Goal: Transaction & Acquisition: Book appointment/travel/reservation

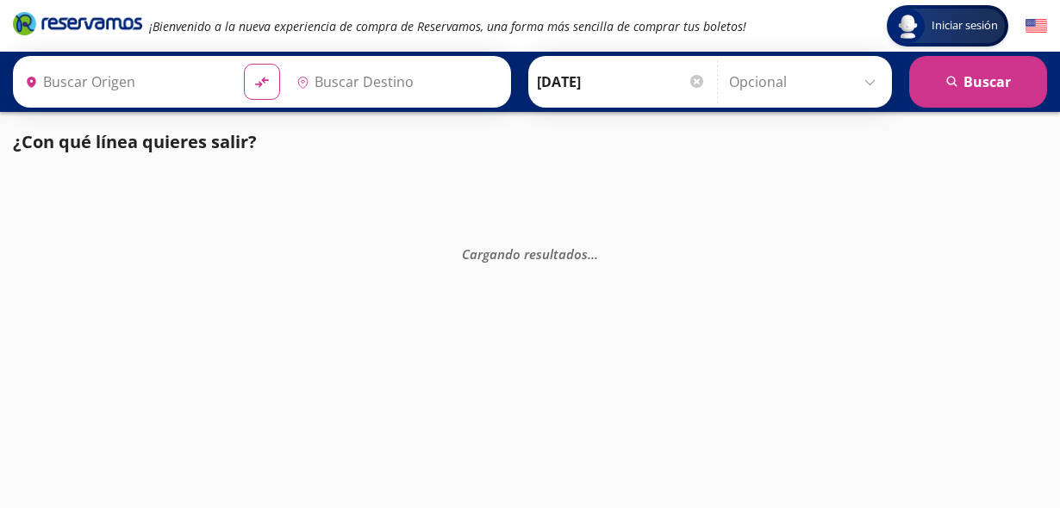
type input "[GEOGRAPHIC_DATA], [GEOGRAPHIC_DATA]"
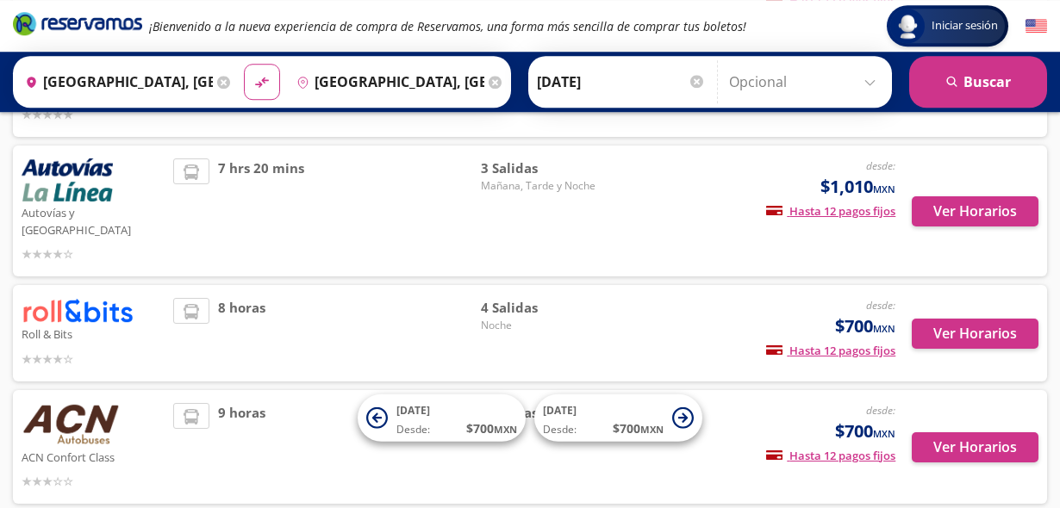
scroll to position [404, 0]
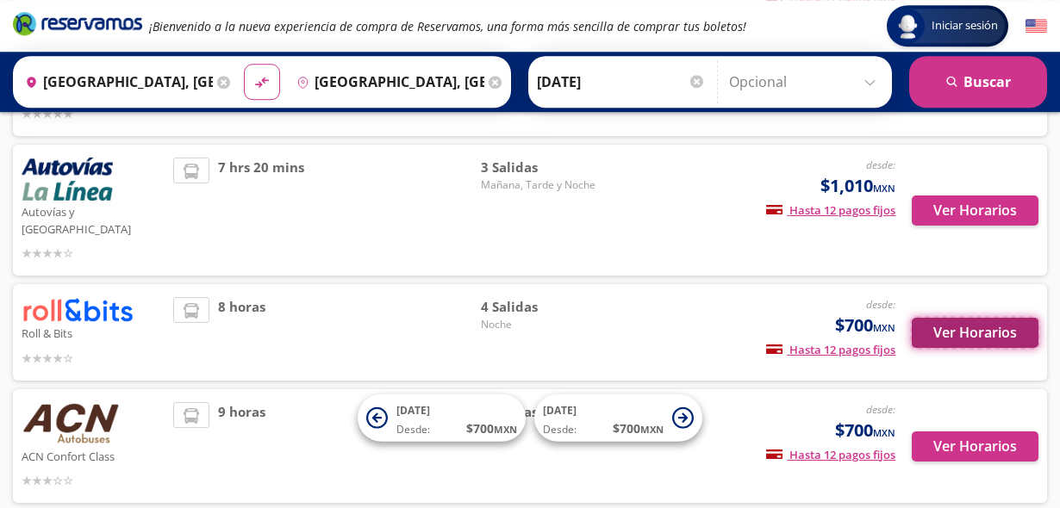
click at [957, 320] on button "Ver Horarios" at bounding box center [974, 333] width 127 height 30
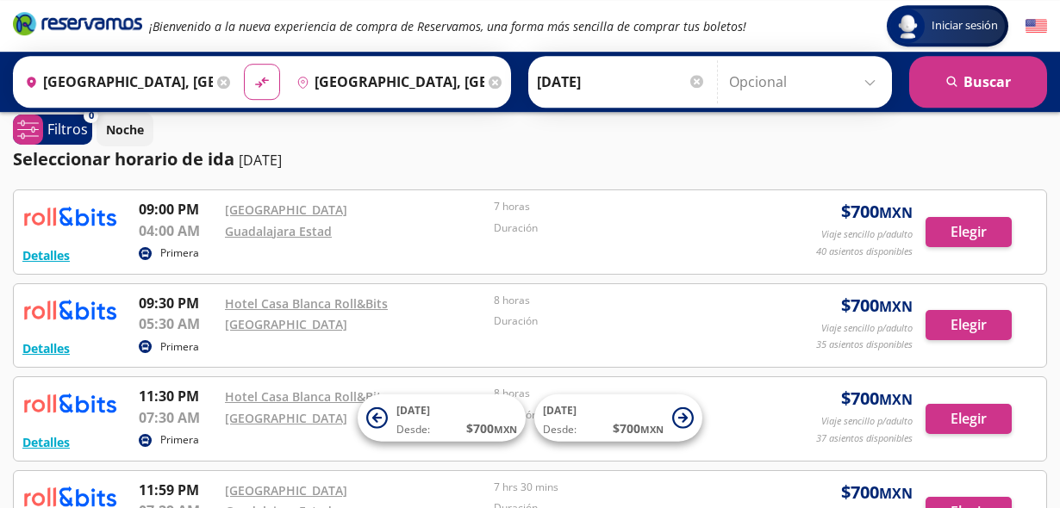
scroll to position [34, 0]
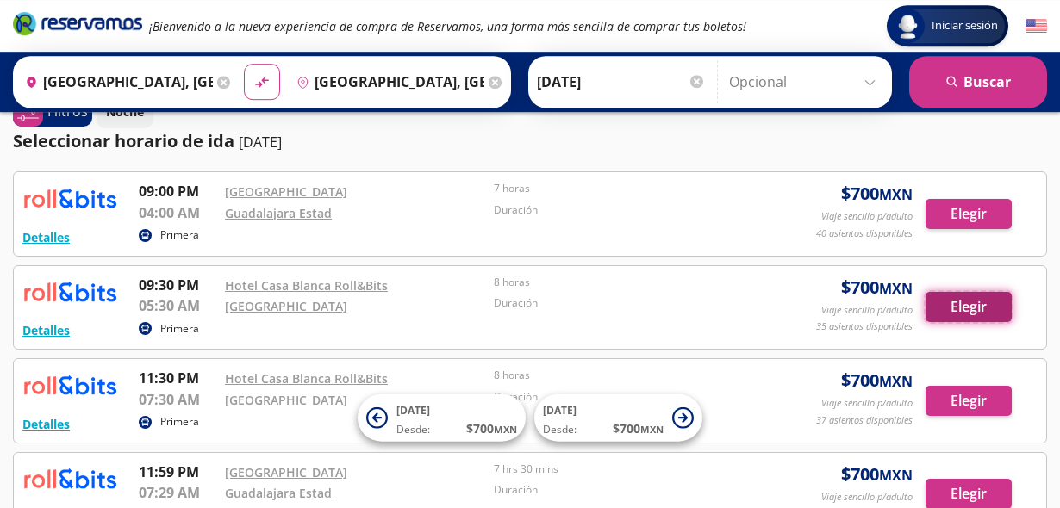
click at [973, 309] on button "Elegir" at bounding box center [968, 307] width 86 height 30
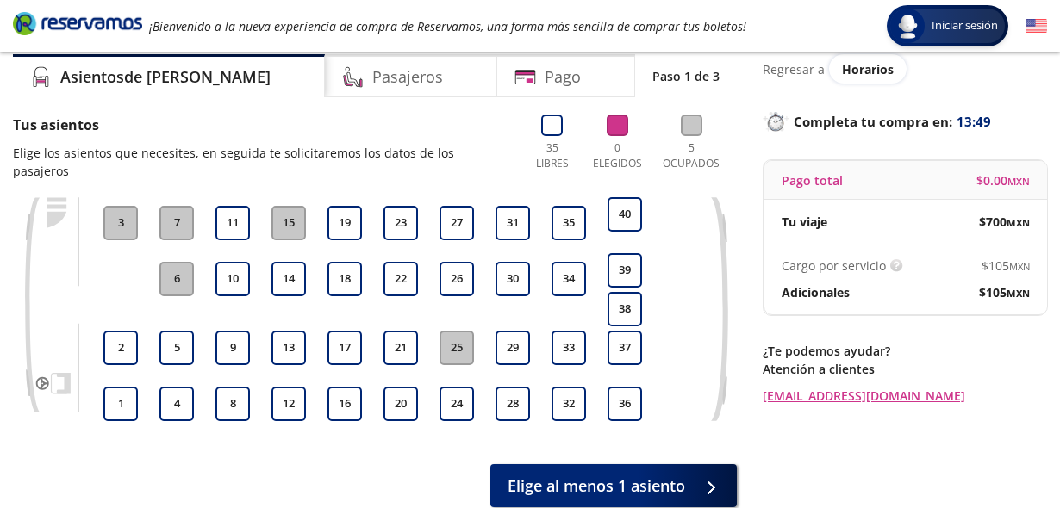
scroll to position [63, 0]
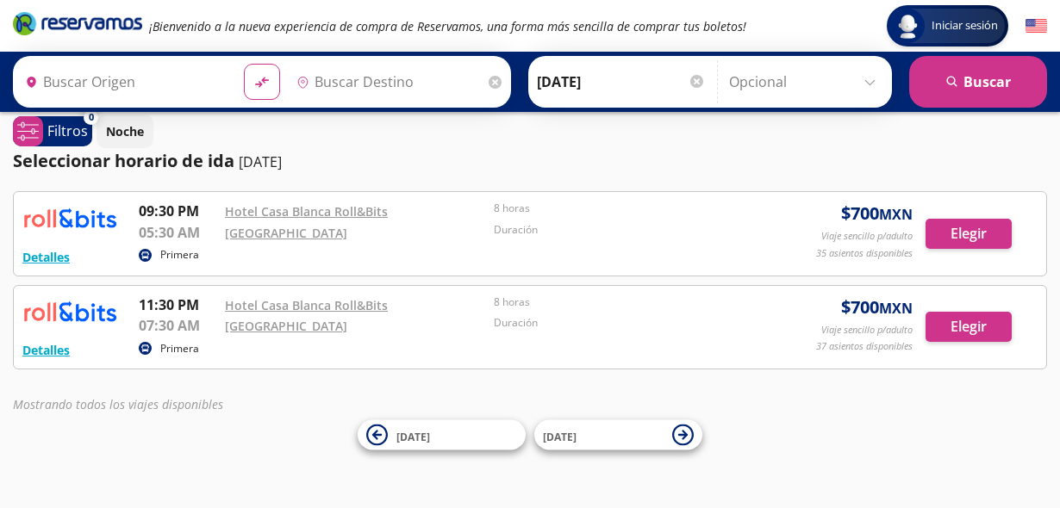
type input "[GEOGRAPHIC_DATA], [GEOGRAPHIC_DATA]"
